Goal: Check status

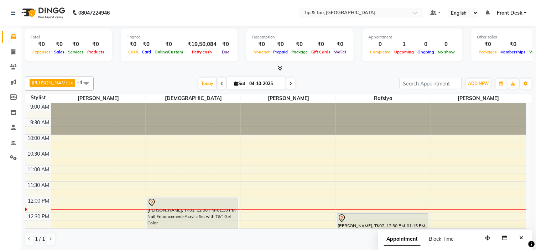
scroll to position [40, 0]
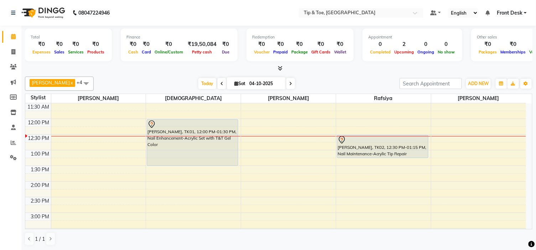
scroll to position [79, 0]
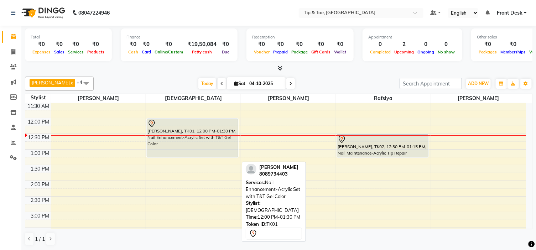
drag, startPoint x: 178, startPoint y: 165, endPoint x: 178, endPoint y: 155, distance: 9.6
click at [178, 155] on div "[PERSON_NAME], TK01, 12:00 PM-01:30 PM, Nail Enhancement-Acrylic Set with T&T G…" at bounding box center [193, 227] width 95 height 407
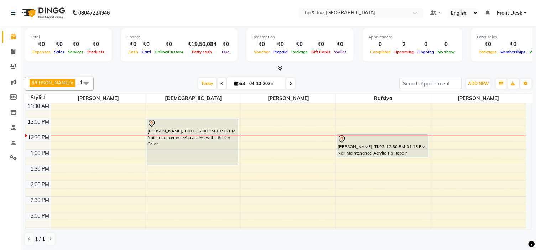
drag, startPoint x: 175, startPoint y: 156, endPoint x: 176, endPoint y: 162, distance: 6.2
click at [176, 162] on div "[PERSON_NAME], TK01, 12:00 PM-01:15 PM, Nail Enhancement-Acrylic Set with T&T G…" at bounding box center [193, 227] width 95 height 407
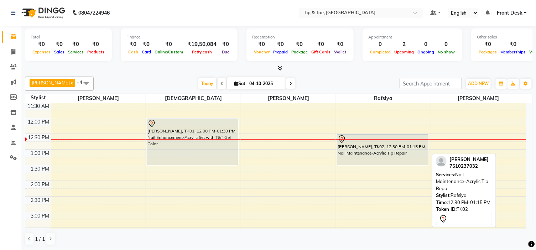
drag, startPoint x: 363, startPoint y: 156, endPoint x: 363, endPoint y: 163, distance: 7.1
click at [363, 163] on div "[PERSON_NAME], TK02, 12:30 PM-01:15 PM, Nail Maintenance-Acrylic Tip Repair [PE…" at bounding box center [383, 227] width 95 height 407
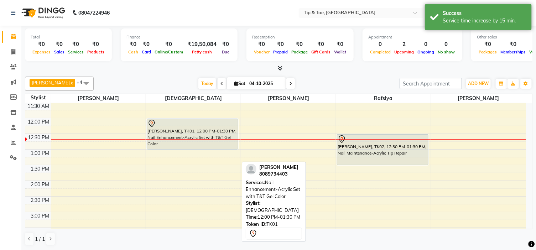
drag, startPoint x: 191, startPoint y: 166, endPoint x: 189, endPoint y: 156, distance: 9.7
click at [189, 156] on div "9:00 AM 9:30 AM 10:00 AM 10:30 AM 11:00 AM 11:30 AM 12:00 PM 12:30 PM 1:00 PM 1…" at bounding box center [275, 227] width 501 height 407
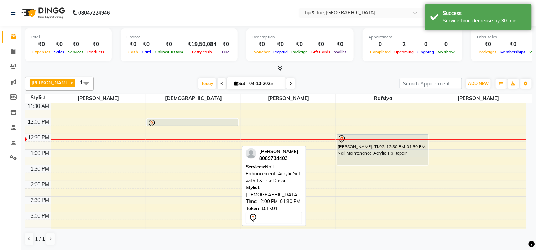
drag, startPoint x: 186, startPoint y: 149, endPoint x: 186, endPoint y: 121, distance: 27.8
click at [186, 121] on div "[PERSON_NAME], TK01, 12:00 PM-01:00 PM, Nail Enhancement-Acrylic Set with T&T G…" at bounding box center [193, 227] width 95 height 407
